Goal: Transaction & Acquisition: Purchase product/service

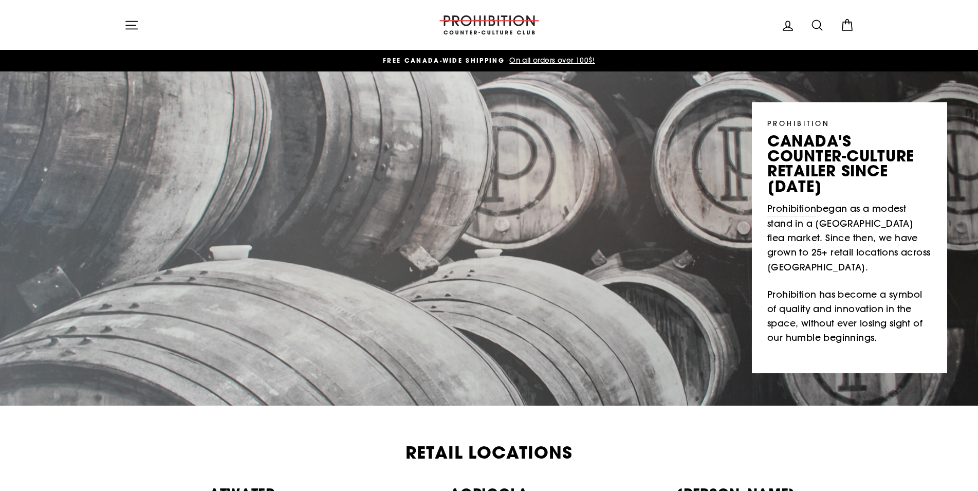
click at [126, 25] on icon "button" at bounding box center [131, 25] width 11 height 8
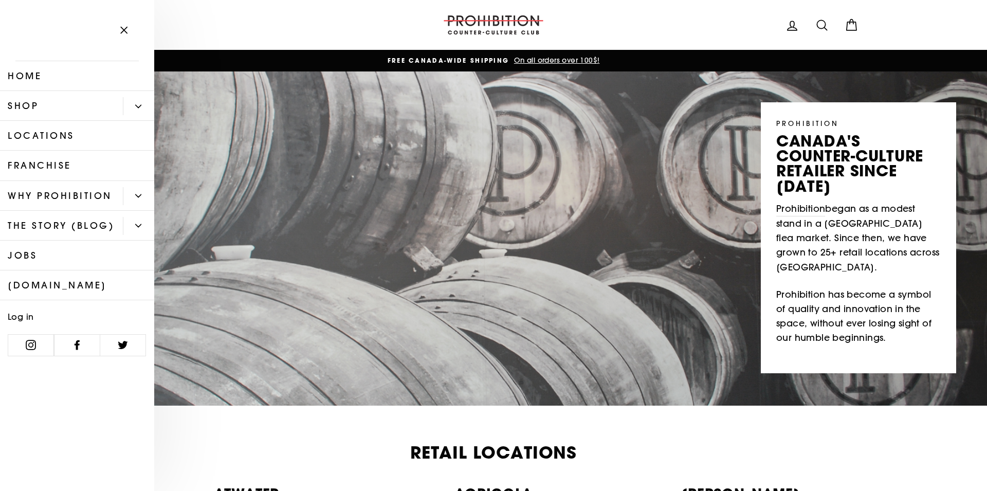
click at [104, 112] on link "Shop" at bounding box center [61, 106] width 123 height 30
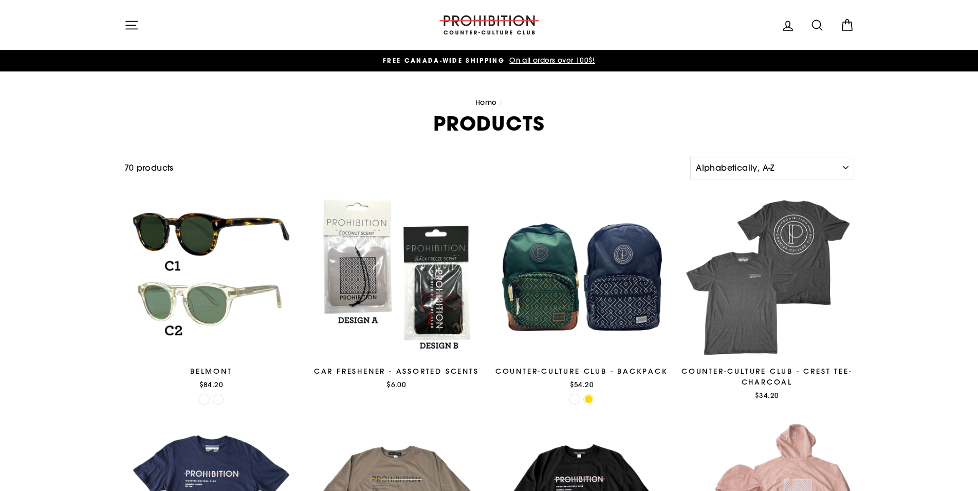
click at [131, 28] on icon "button" at bounding box center [131, 25] width 14 height 14
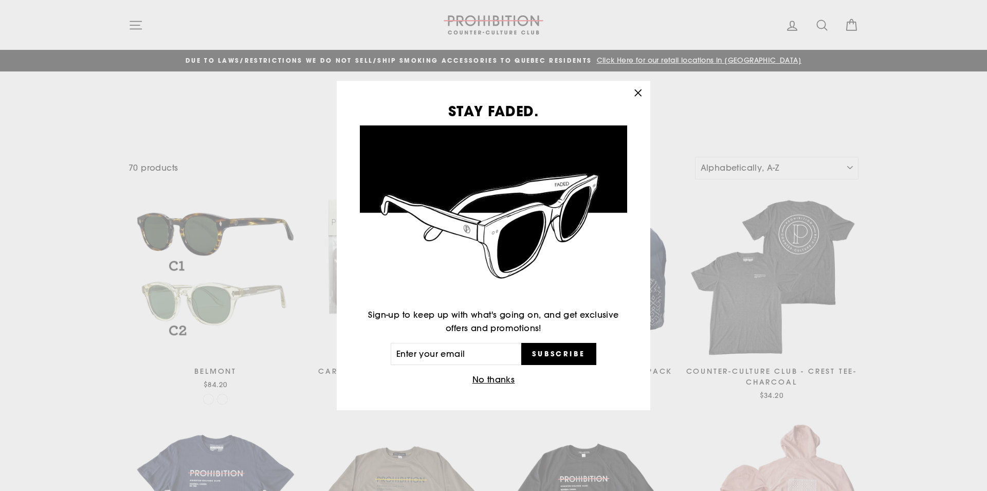
click at [815, 27] on div "STAY FADED. Sign-up to keep up with what's going on, and get exclusive offers a…" at bounding box center [493, 245] width 987 height 491
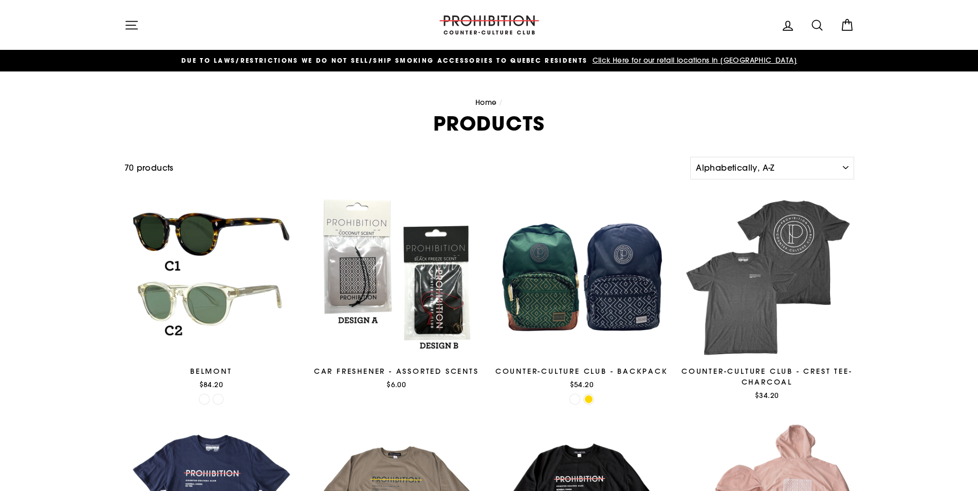
click at [816, 22] on icon at bounding box center [817, 25] width 14 height 14
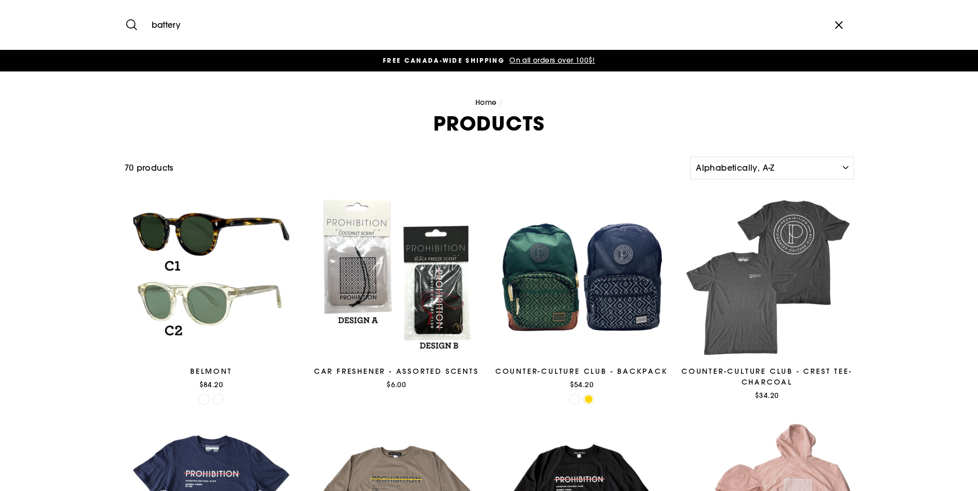
click at [284, 25] on input "battery" at bounding box center [484, 25] width 677 height 34
type input "battery"
click at [124, 8] on button "Search" at bounding box center [135, 25] width 22 height 34
click at [133, 17] on button "Site navigation" at bounding box center [131, 25] width 27 height 22
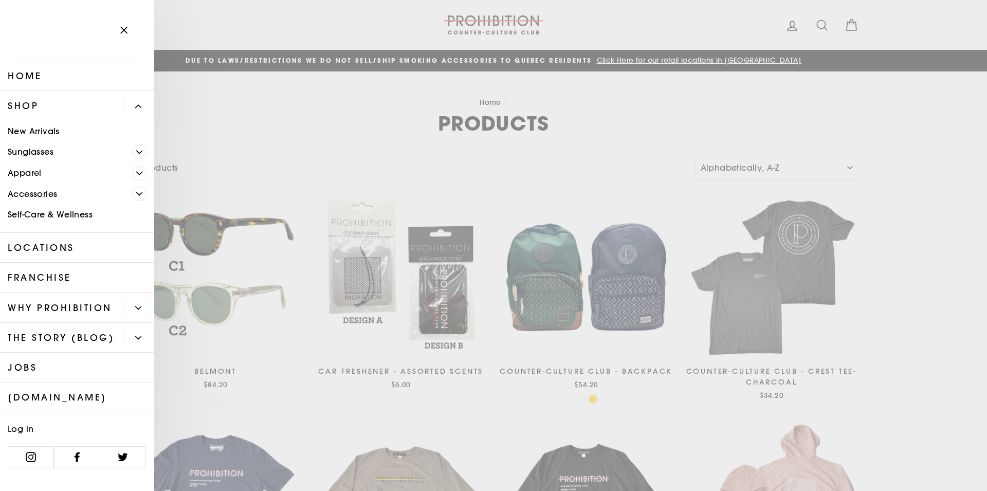
click at [67, 214] on link "Self-Care & Wellness" at bounding box center [77, 215] width 154 height 21
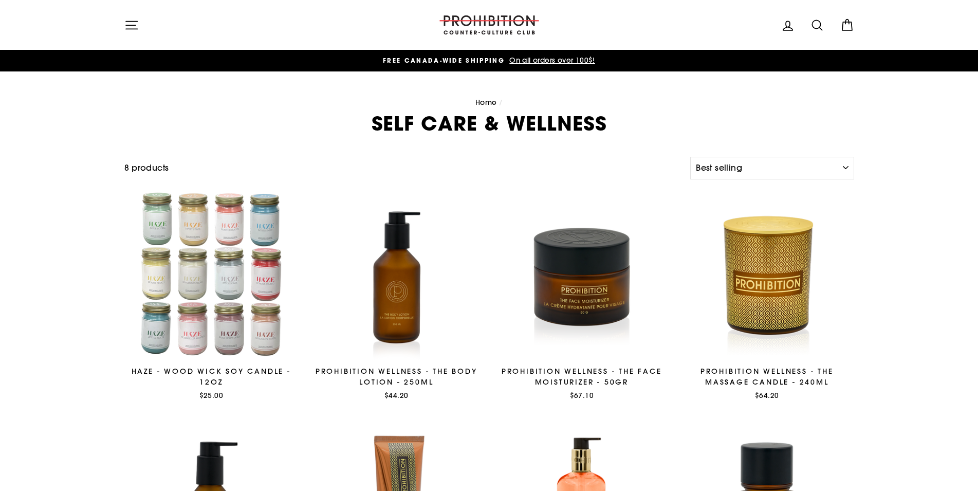
select select "best-selling"
click at [134, 25] on icon "button" at bounding box center [131, 25] width 14 height 14
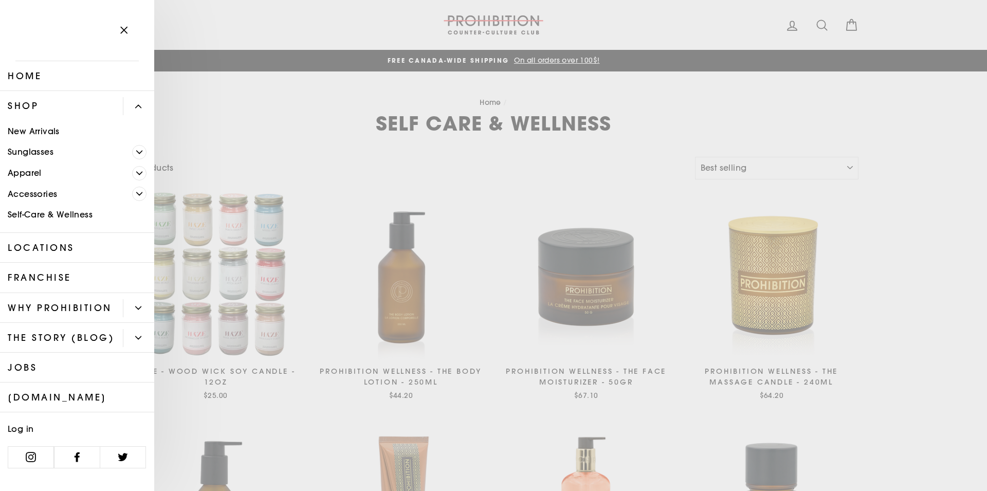
click at [138, 194] on icon "Primary" at bounding box center [140, 194] width 6 height 3
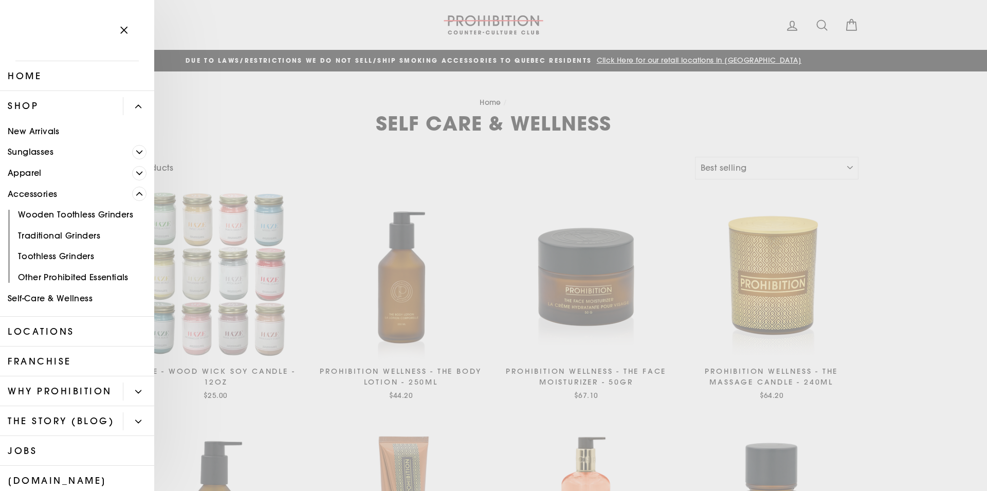
click at [113, 276] on link "Other Prohibited Essentials" at bounding box center [77, 277] width 154 height 21
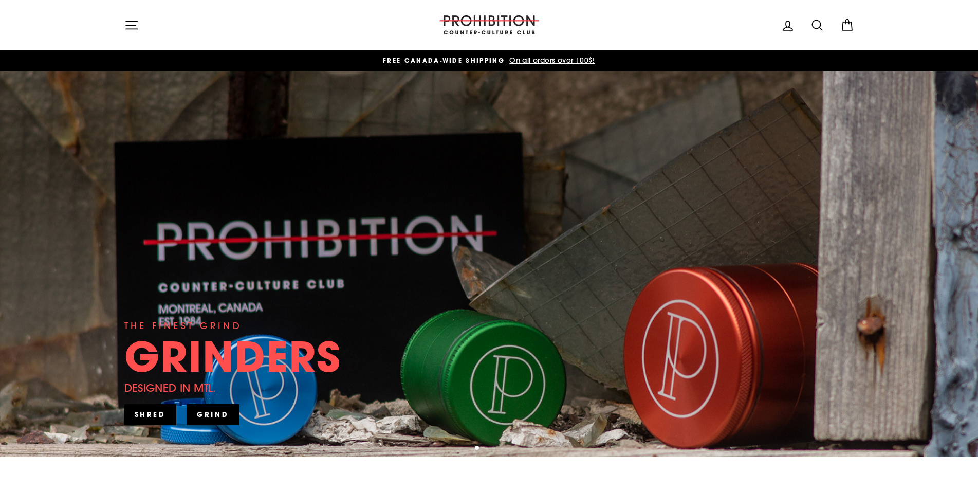
click at [135, 28] on icon "button" at bounding box center [131, 25] width 14 height 14
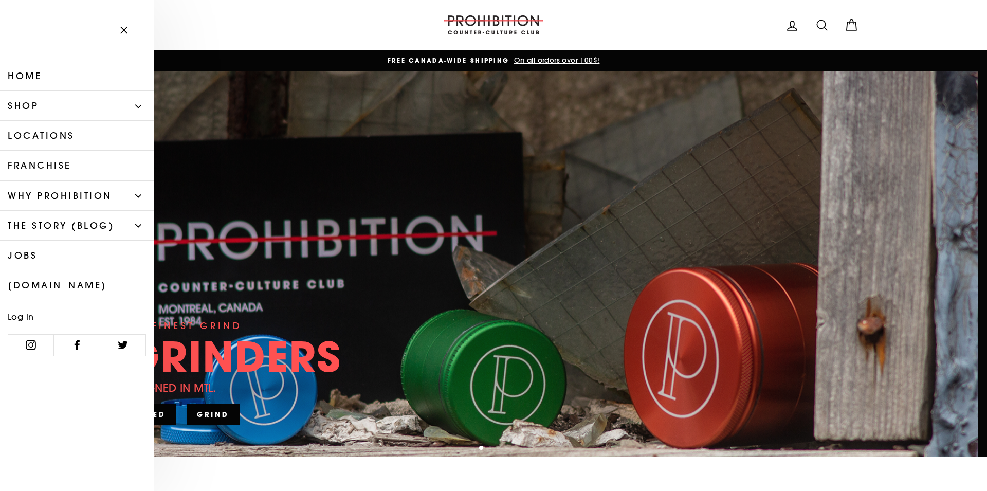
click at [141, 104] on icon "Primary" at bounding box center [138, 106] width 6 height 6
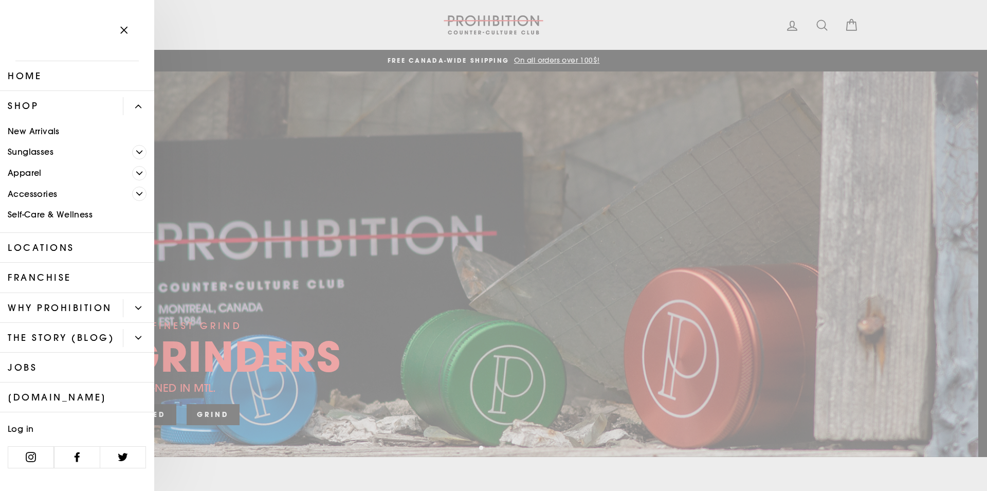
click at [141, 105] on icon "Primary" at bounding box center [138, 106] width 6 height 6
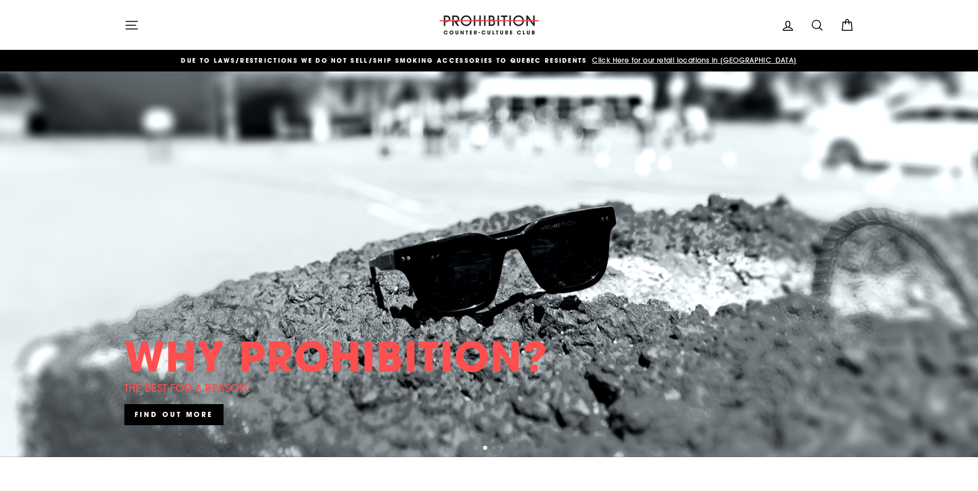
click at [816, 22] on icon at bounding box center [817, 25] width 14 height 14
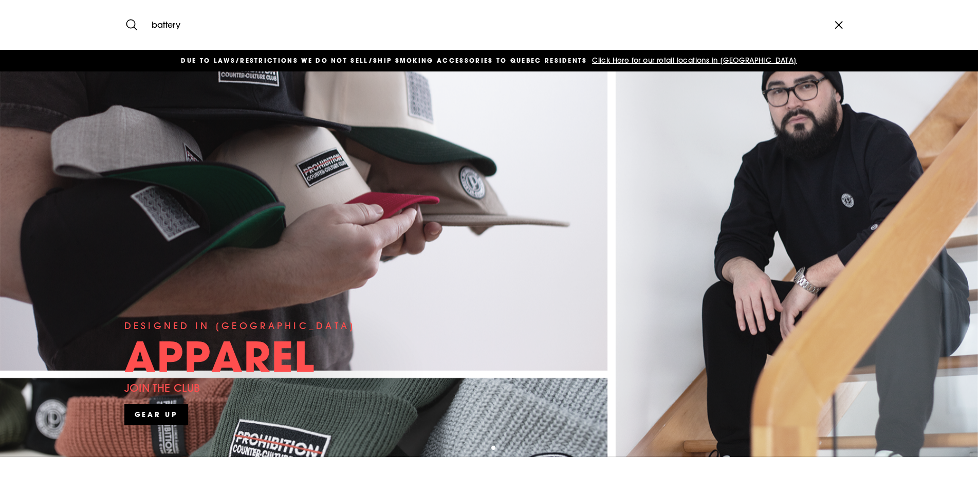
type input "battery"
click at [124, 8] on button "Search" at bounding box center [135, 25] width 22 height 34
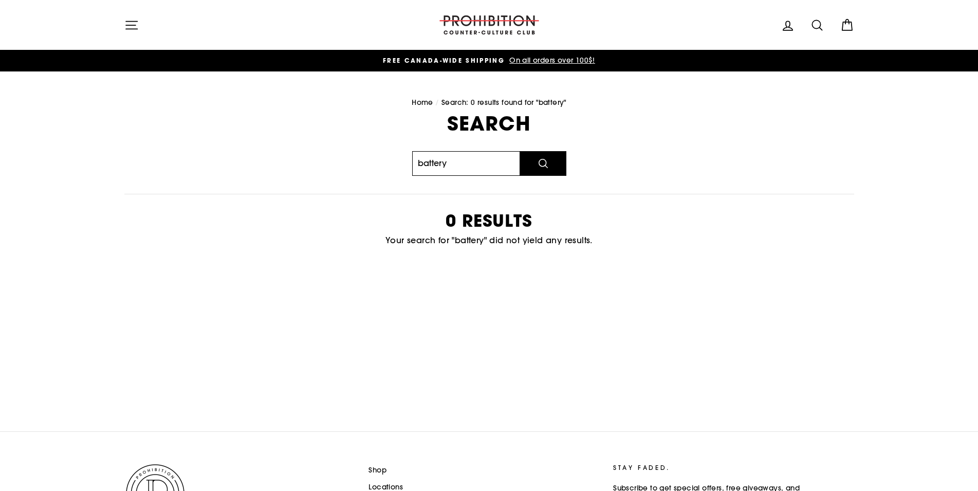
drag, startPoint x: 457, startPoint y: 166, endPoint x: 348, endPoint y: 156, distance: 109.4
click at [412, 157] on input "battery" at bounding box center [466, 163] width 108 height 25
type input "14mm"
click at [520, 151] on button "Search" at bounding box center [543, 163] width 46 height 25
